Goal: Communication & Community: Answer question/provide support

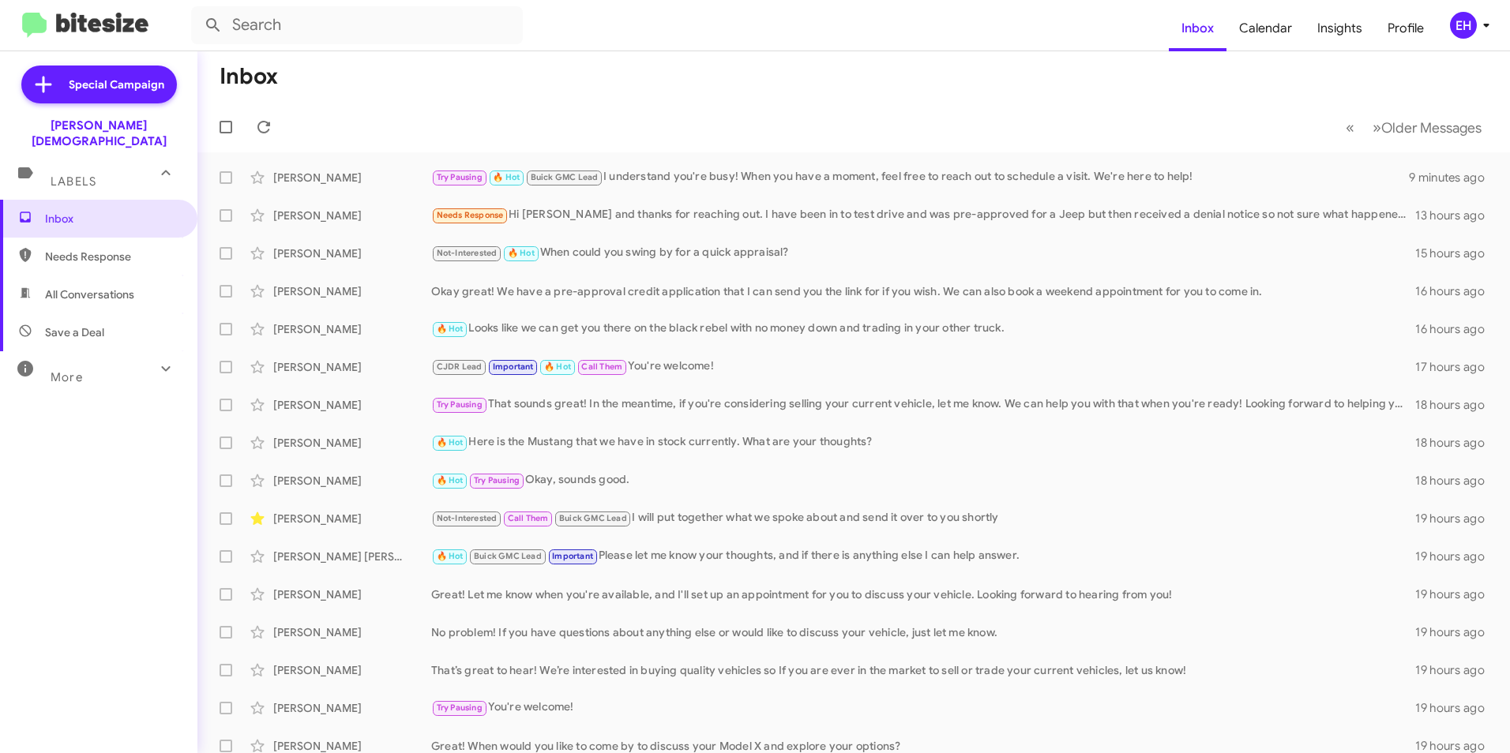
click at [97, 249] on span "Needs Response" at bounding box center [112, 257] width 134 height 16
type input "in:needs-response"
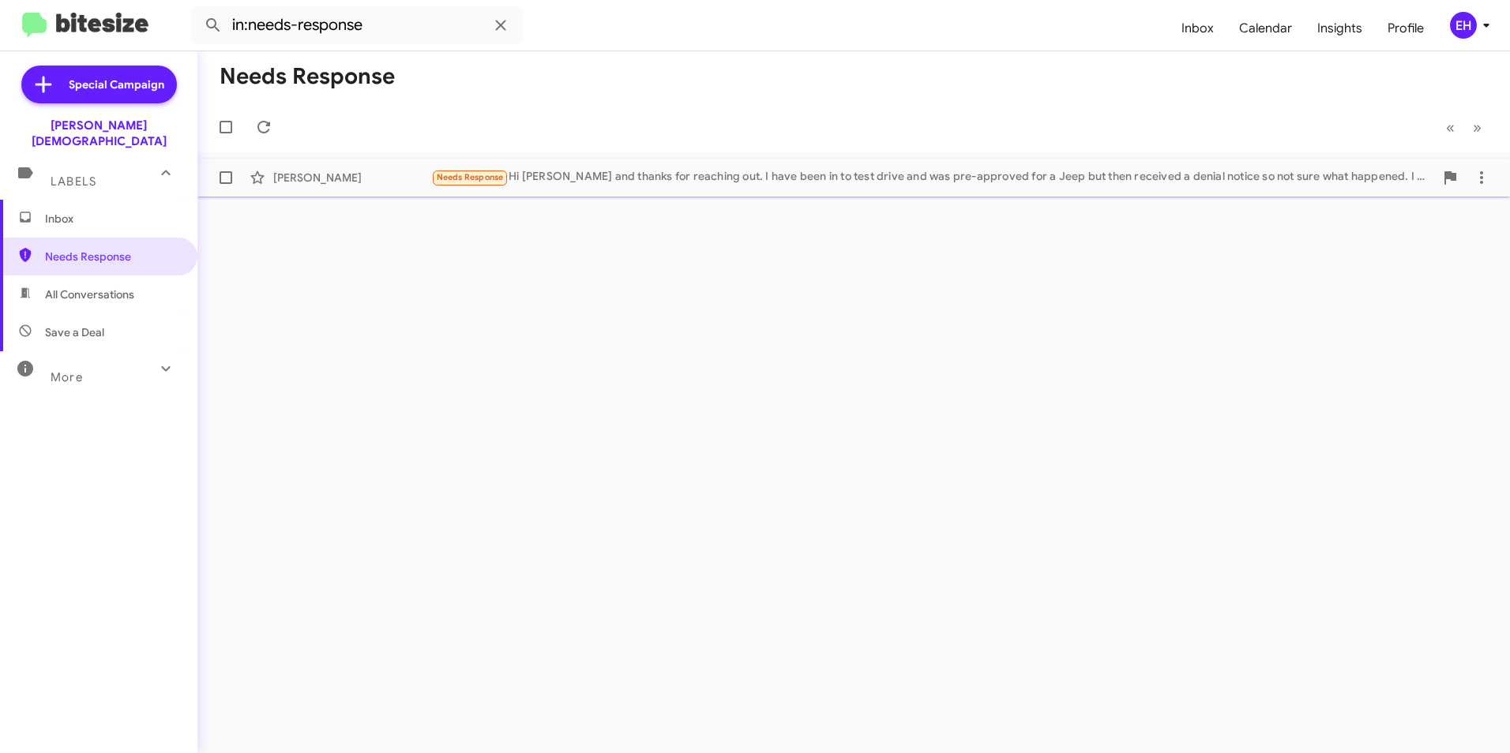
click at [318, 182] on div "[PERSON_NAME]" at bounding box center [352, 178] width 158 height 16
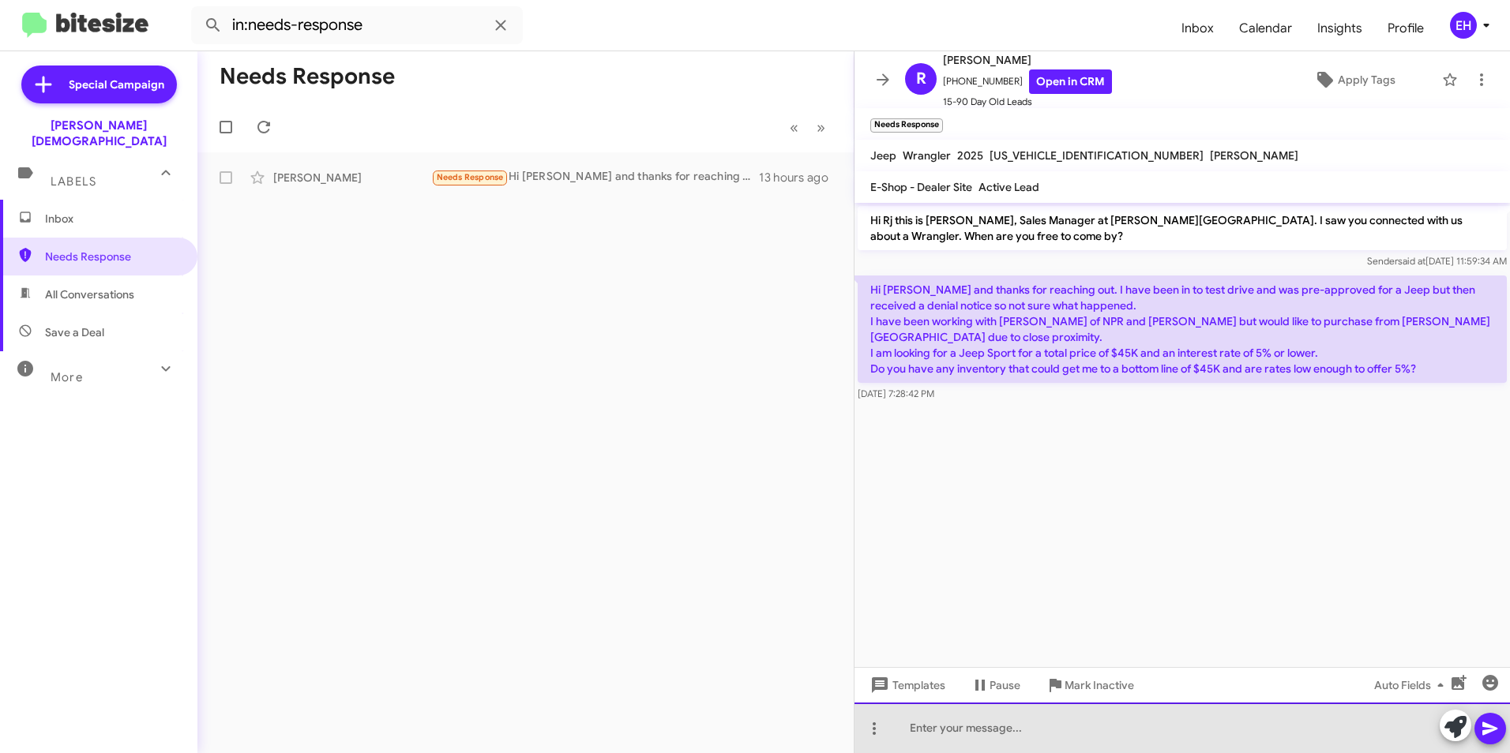
click at [921, 725] on div at bounding box center [1183, 728] width 656 height 51
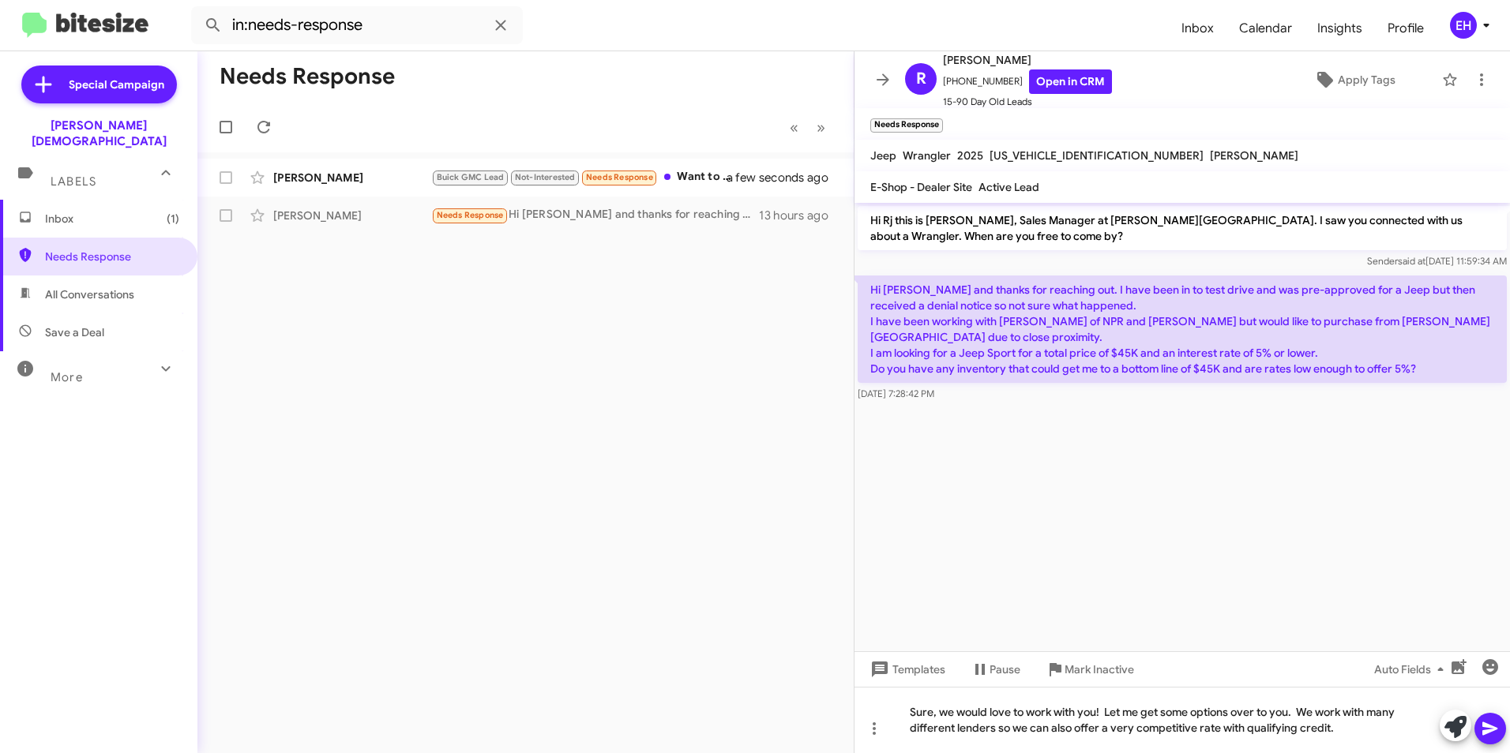
click at [1486, 728] on icon at bounding box center [1490, 728] width 19 height 19
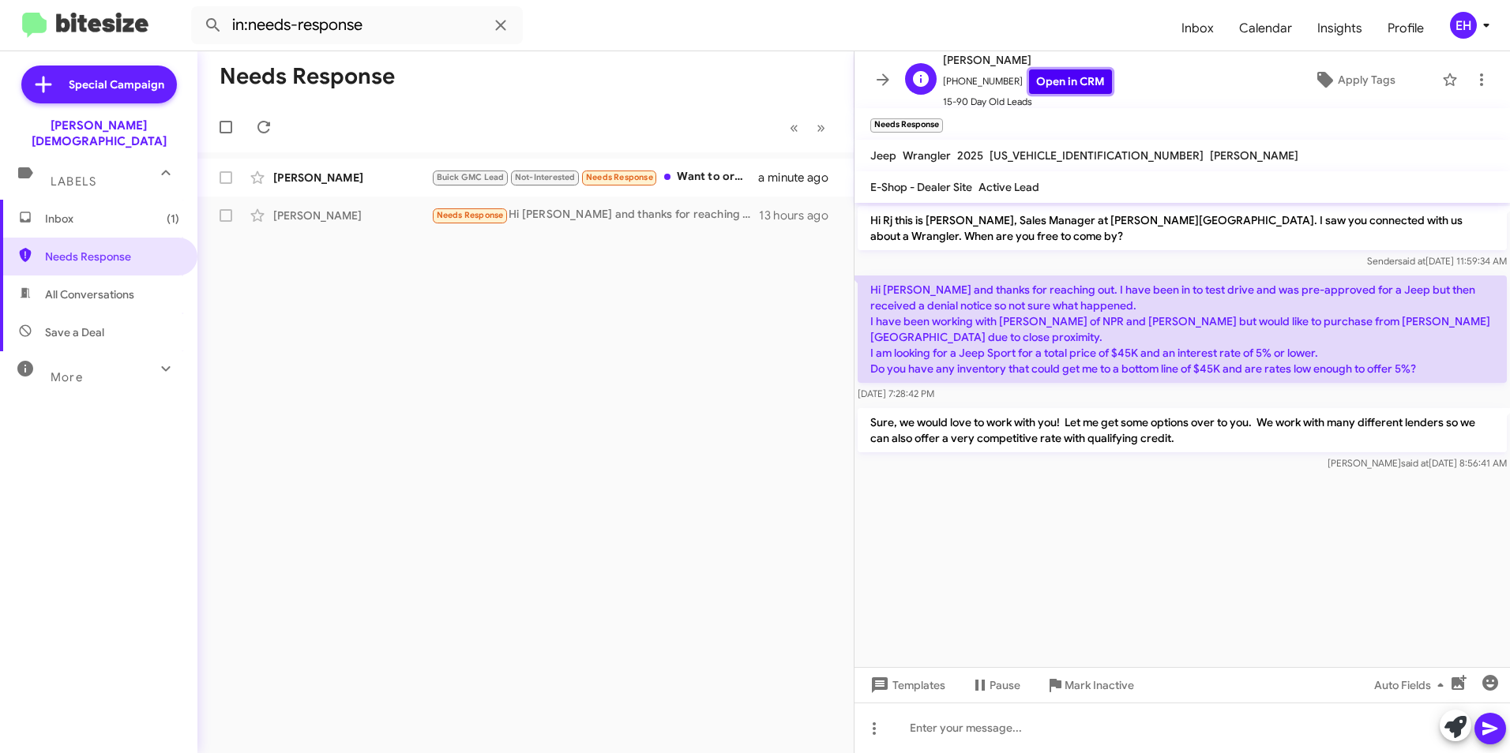
click at [1078, 84] on link "Open in CRM" at bounding box center [1070, 81] width 83 height 24
